Goal: Obtain resource: Download file/media

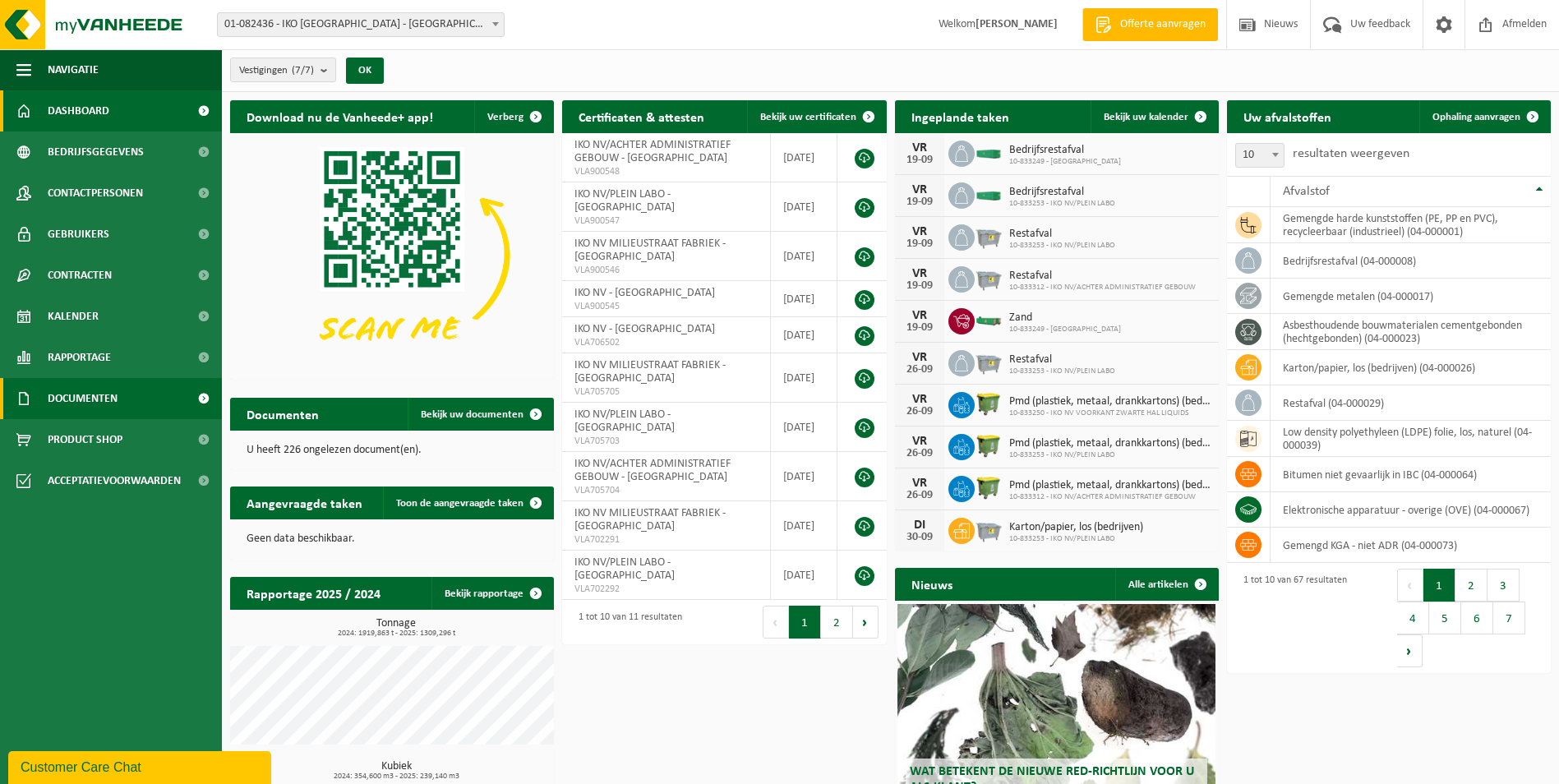
click at [98, 403] on span "Documenten" at bounding box center [83, 398] width 70 height 41
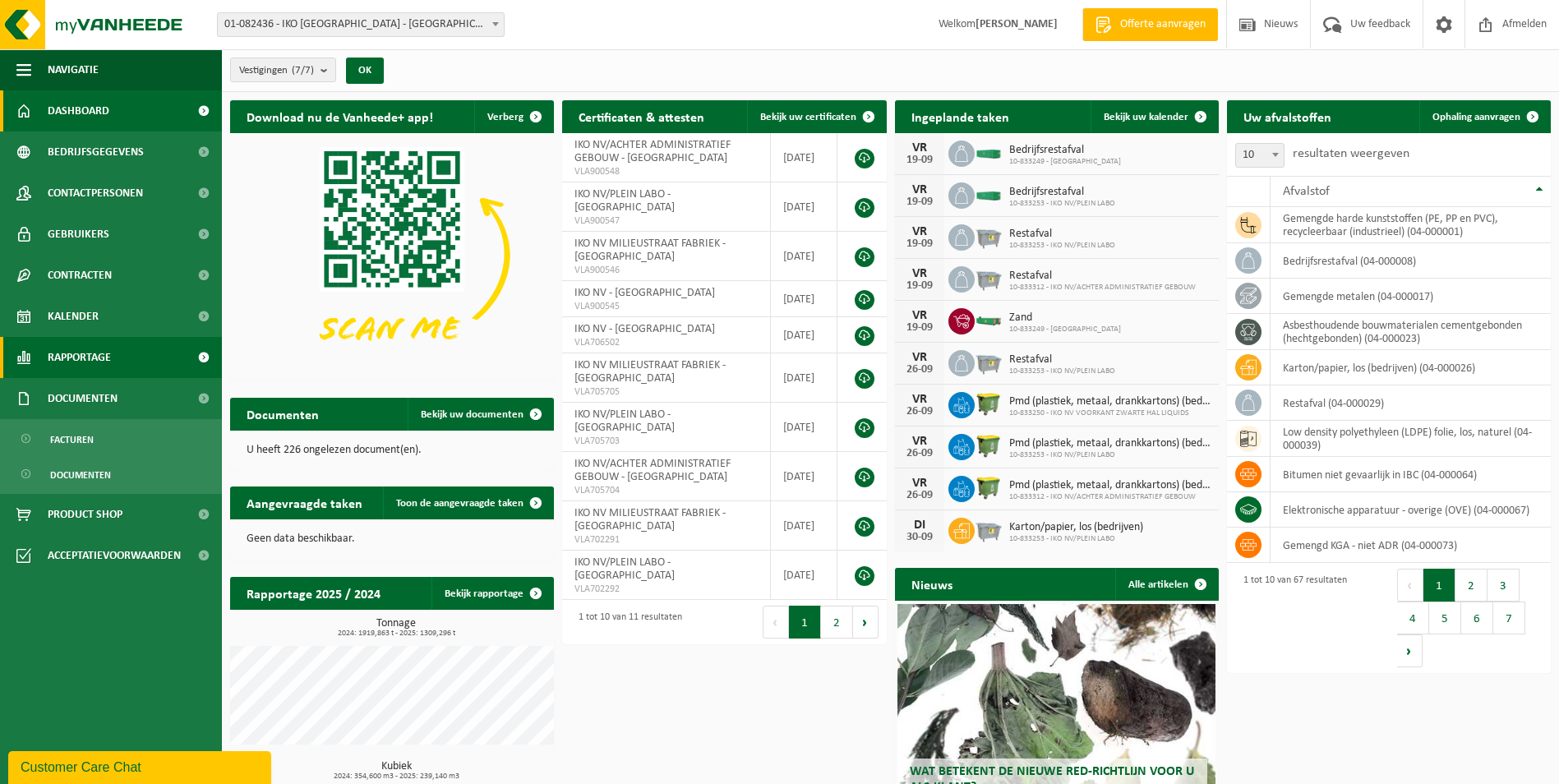
click at [130, 348] on link "Rapportage" at bounding box center [111, 357] width 222 height 41
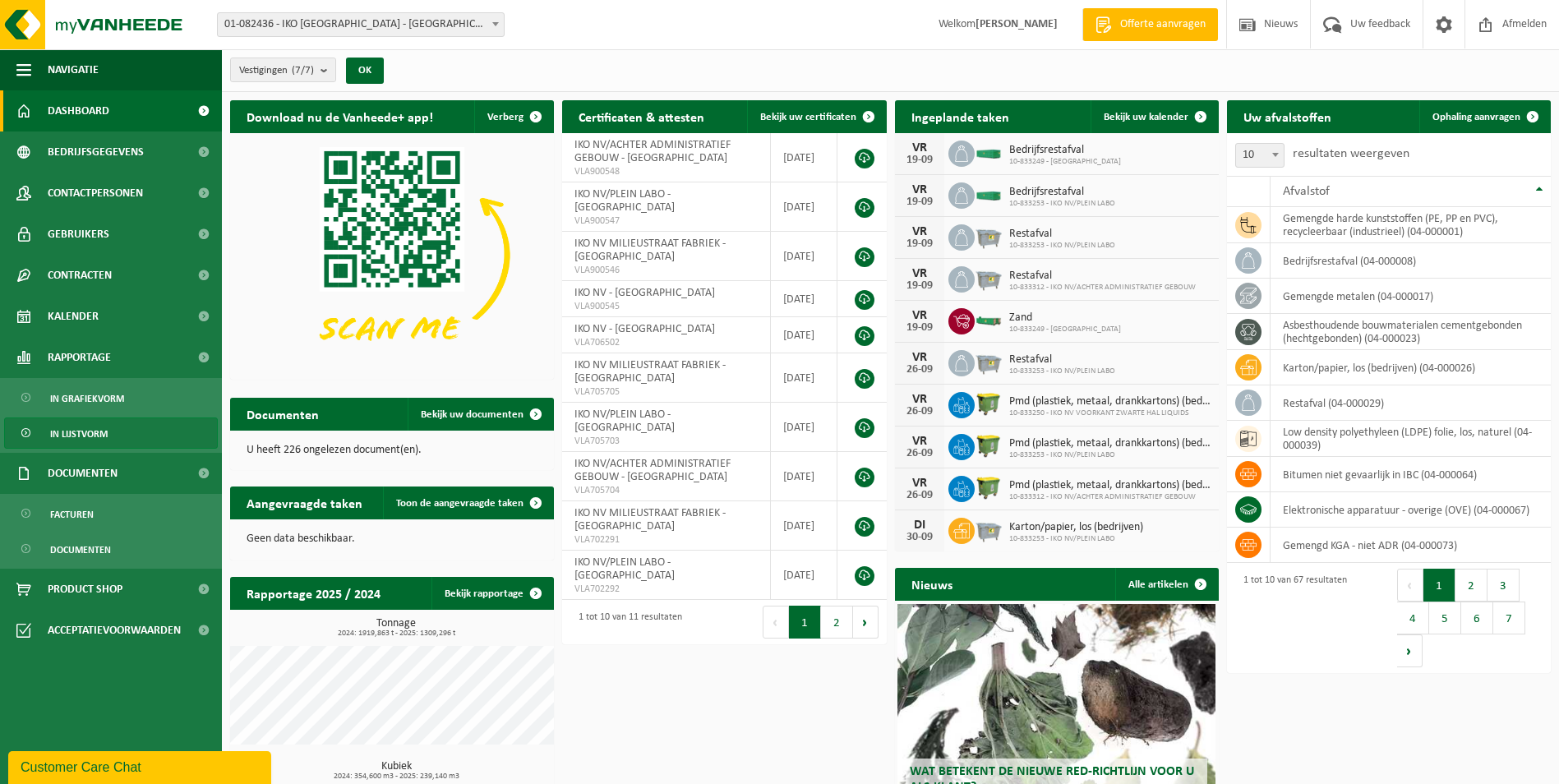
click at [107, 436] on link "In lijstvorm" at bounding box center [110, 433] width 214 height 31
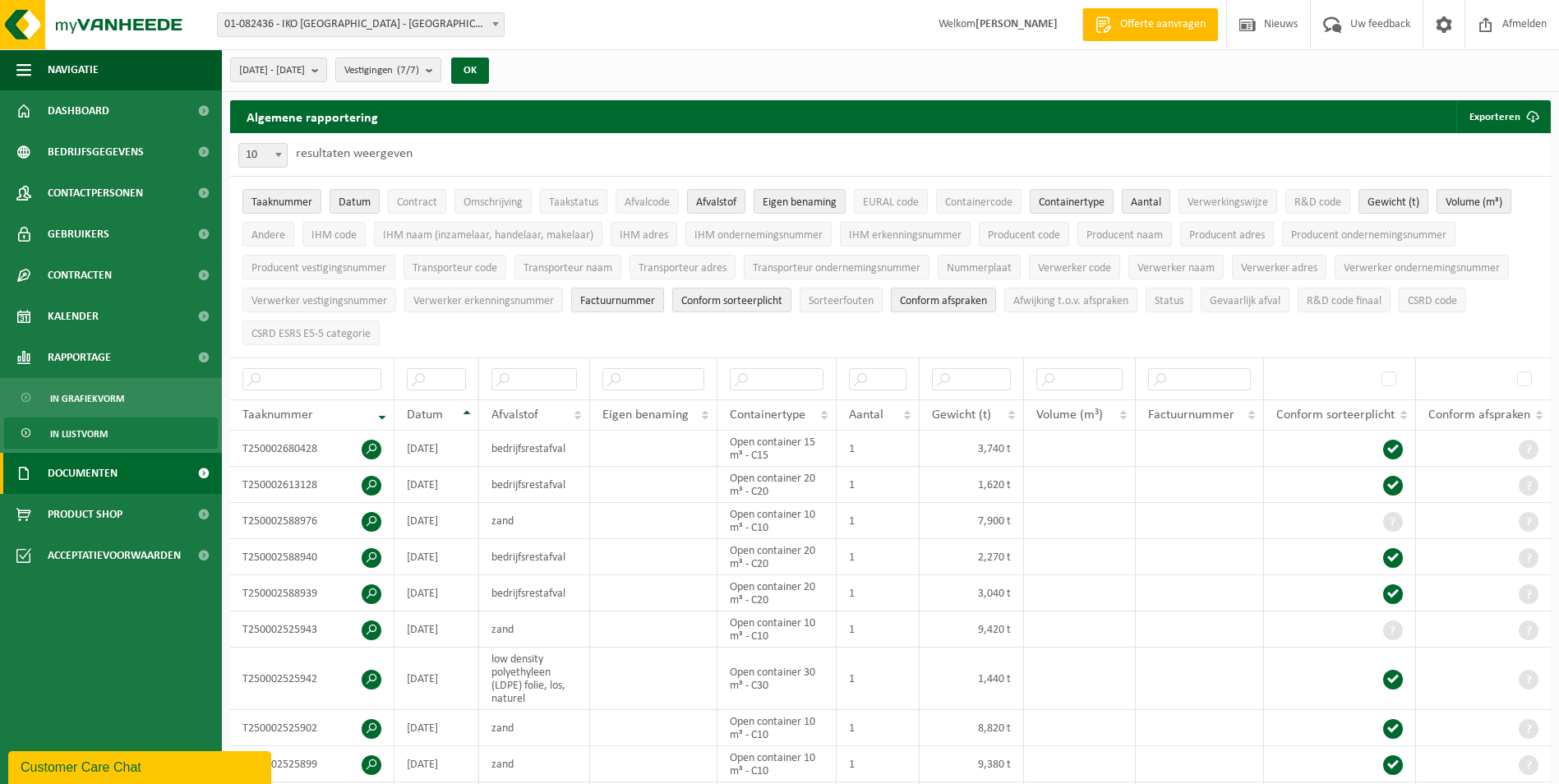
click at [83, 477] on span "Documenten" at bounding box center [83, 473] width 70 height 41
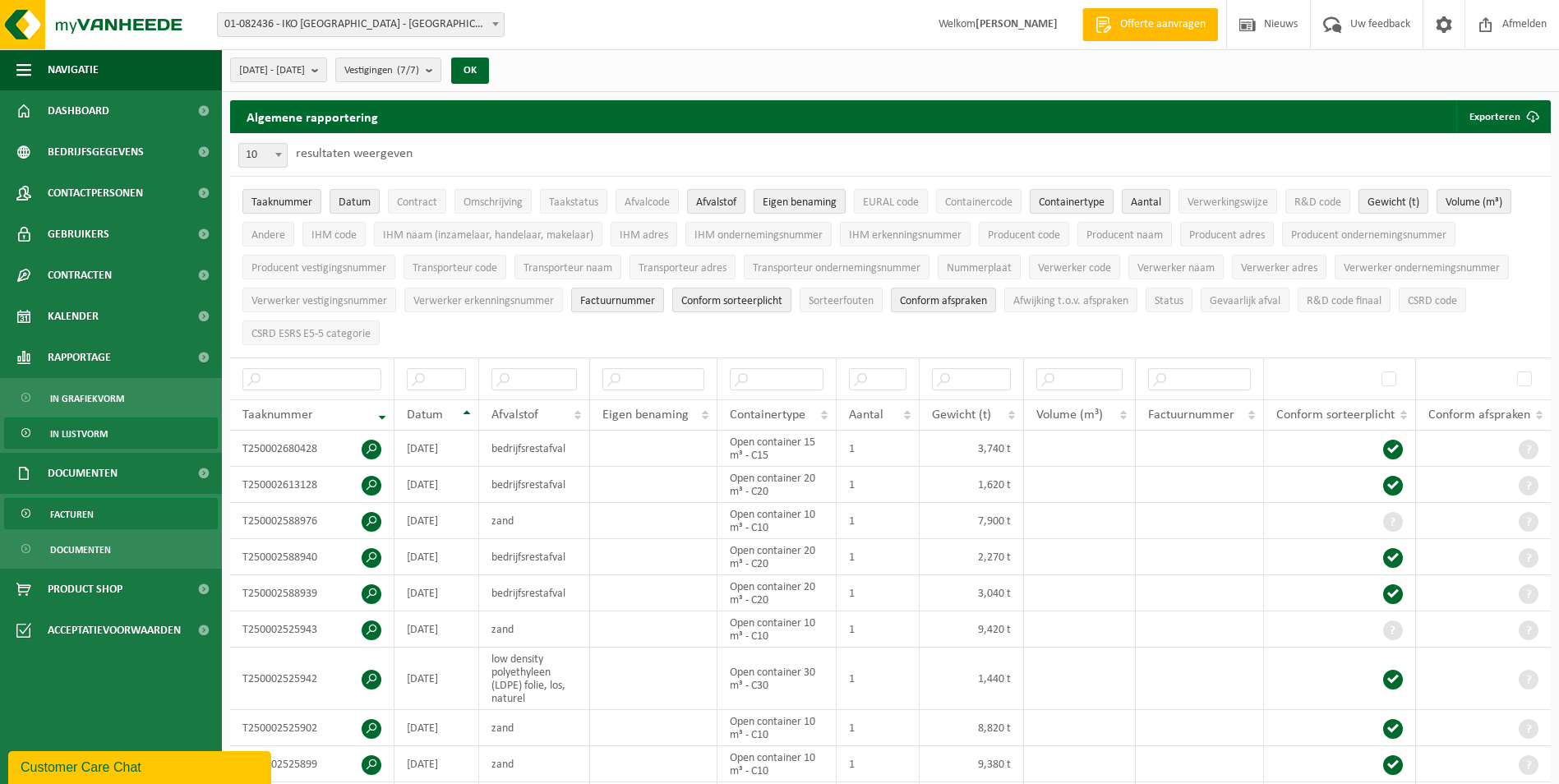
click at [92, 509] on span "Facturen" at bounding box center [72, 514] width 43 height 31
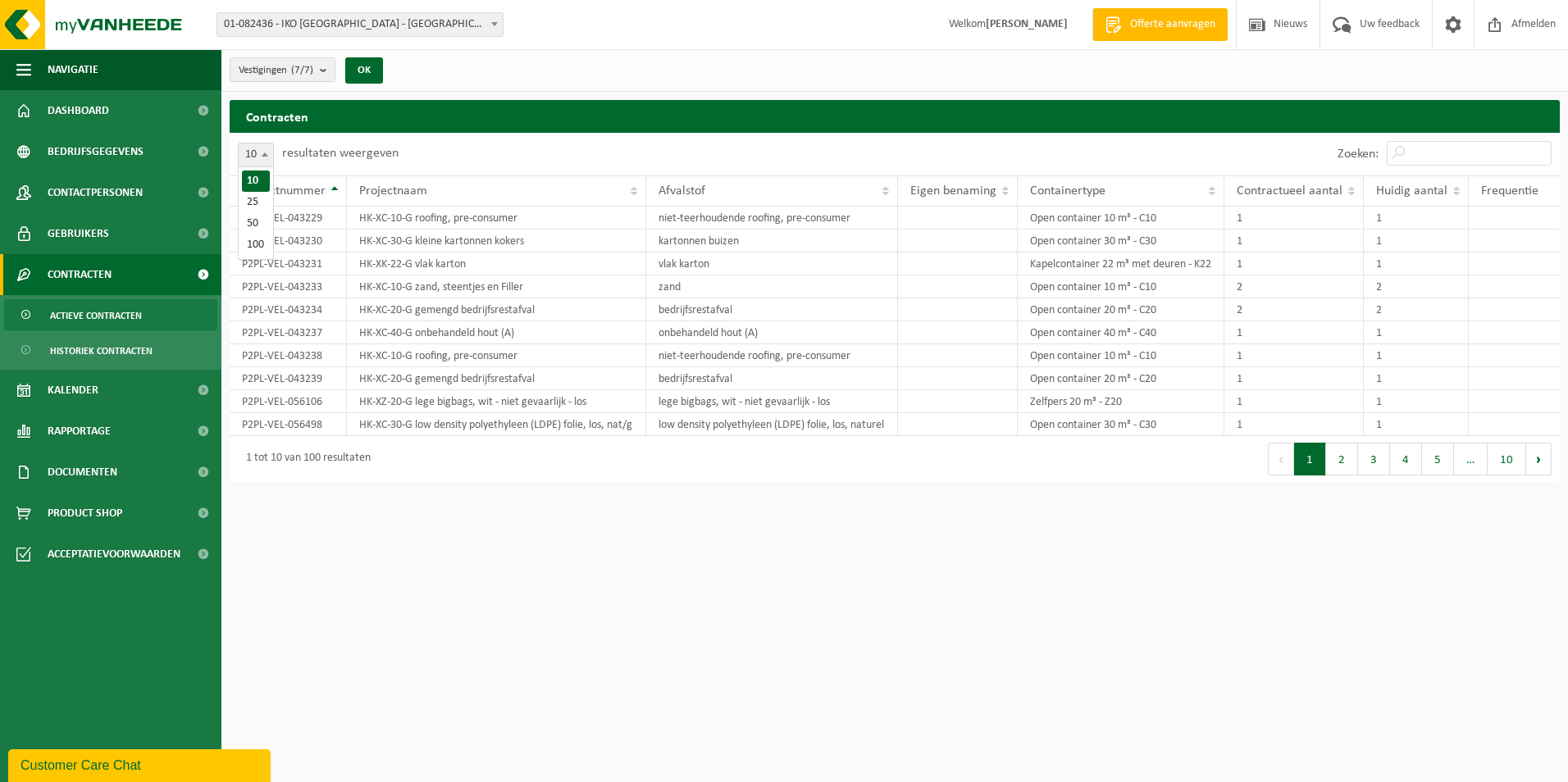
click at [260, 150] on span at bounding box center [265, 154] width 16 height 21
select select "100"
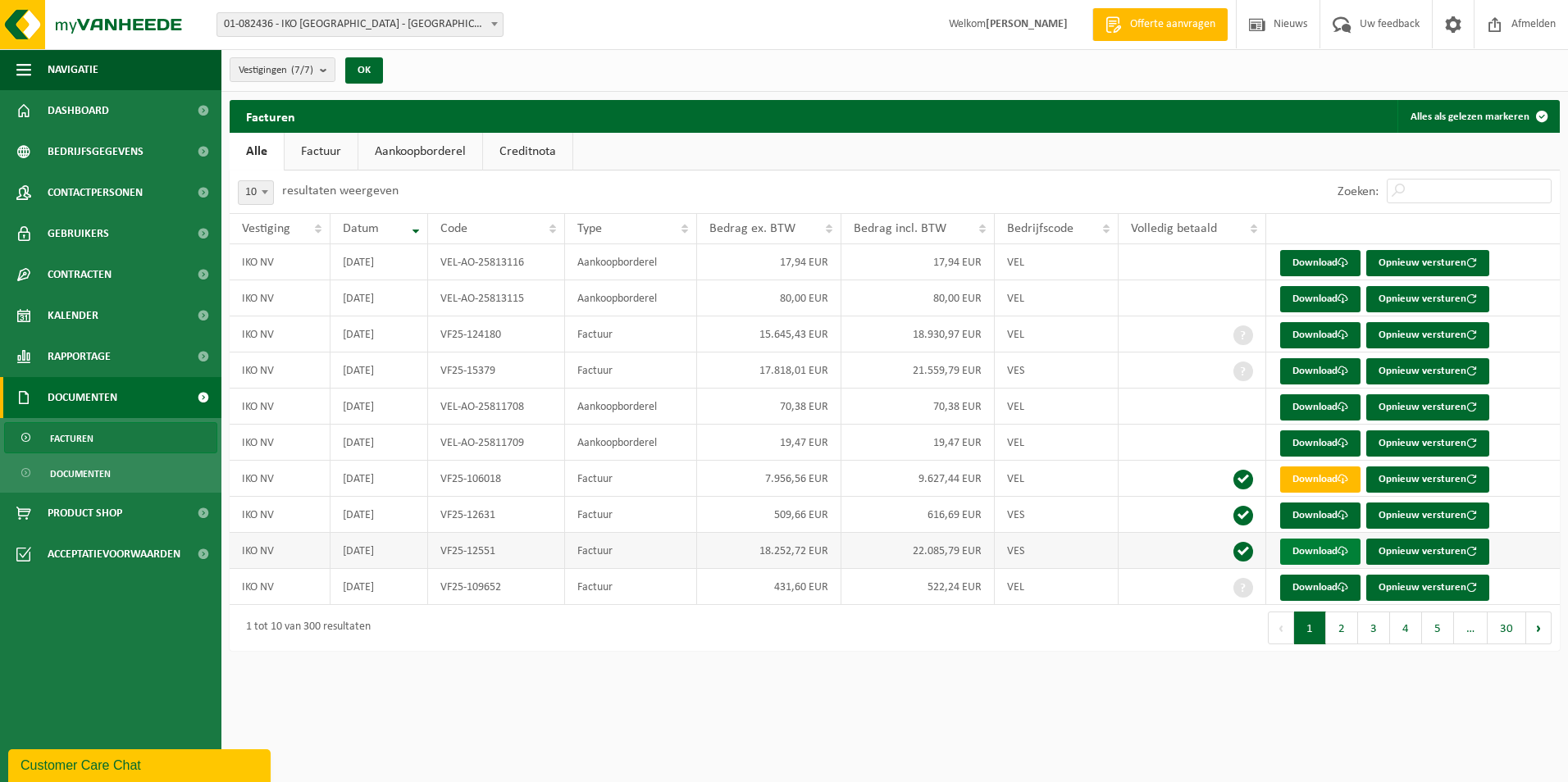
click at [1307, 552] on link "Download" at bounding box center [1320, 552] width 81 height 27
